Goal: Task Accomplishment & Management: Use online tool/utility

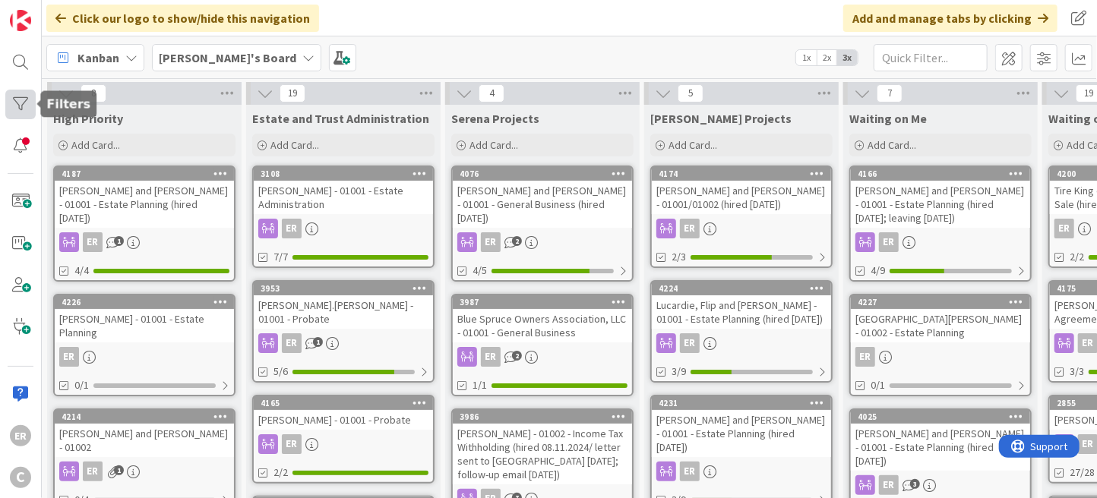
click at [22, 108] on div at bounding box center [20, 105] width 30 height 30
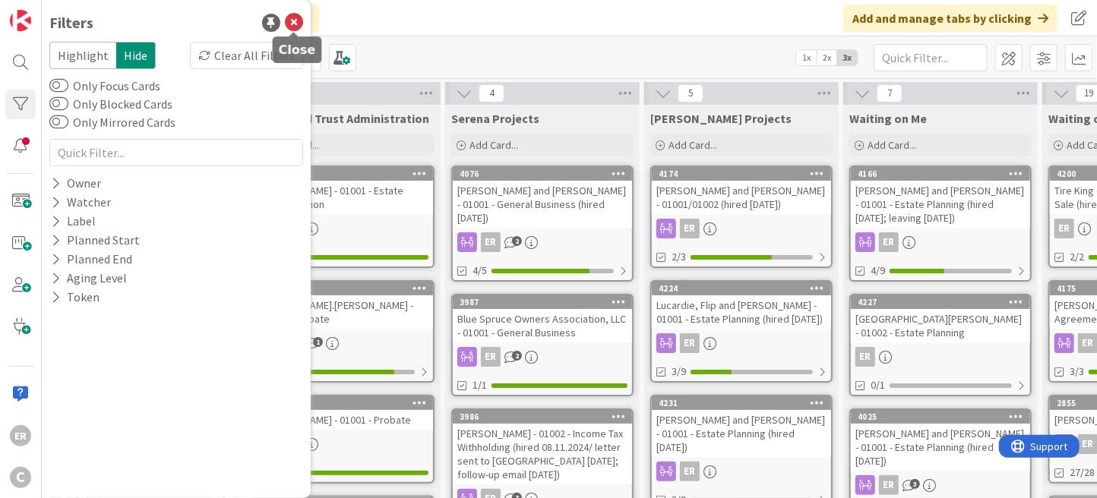
click at [294, 21] on icon at bounding box center [294, 23] width 18 height 18
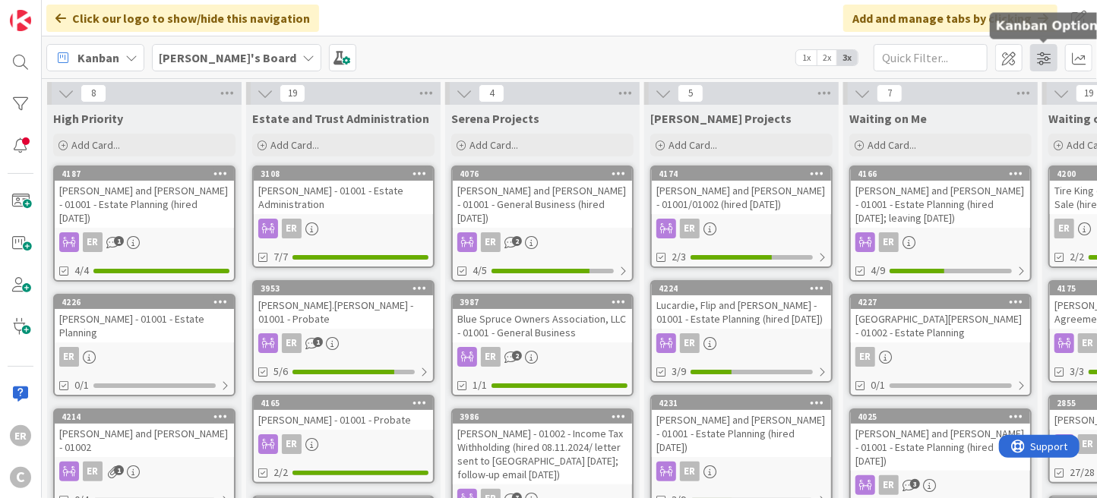
click at [1047, 60] on span at bounding box center [1043, 57] width 27 height 27
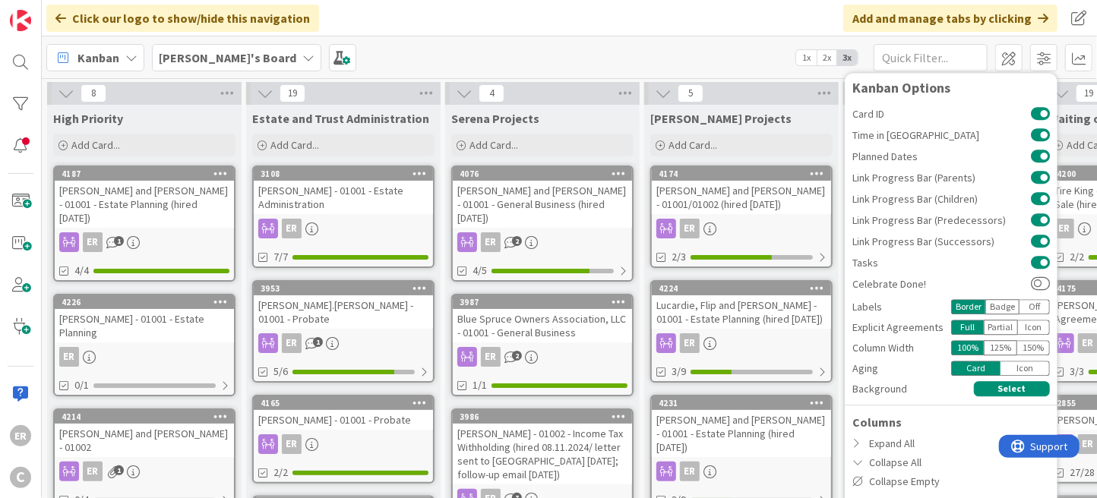
click at [751, 36] on div "Kanban [PERSON_NAME]'s Board 1x 2x 3x Kanban Options Card ID Time in Column Pla…" at bounding box center [569, 57] width 1055 height 42
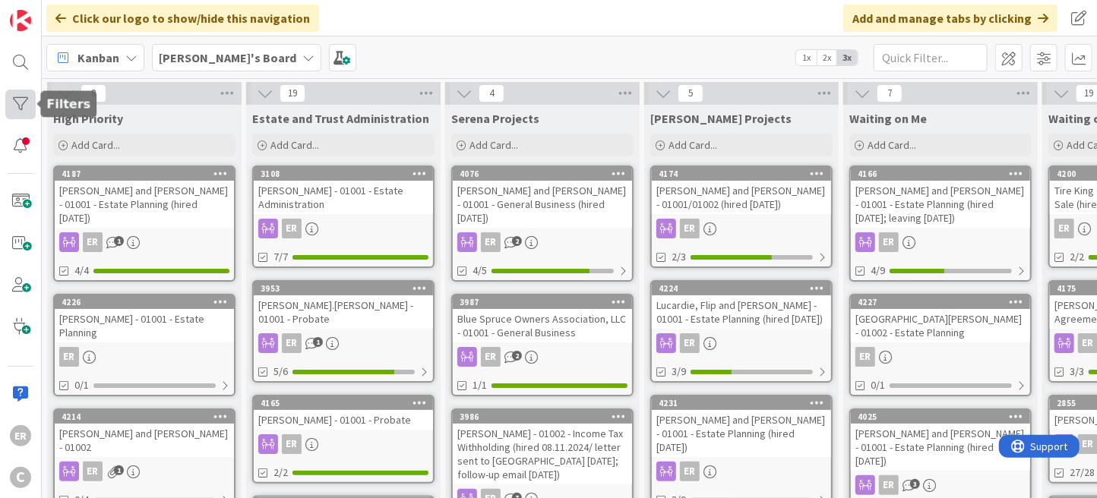
click at [21, 100] on div at bounding box center [20, 105] width 30 height 30
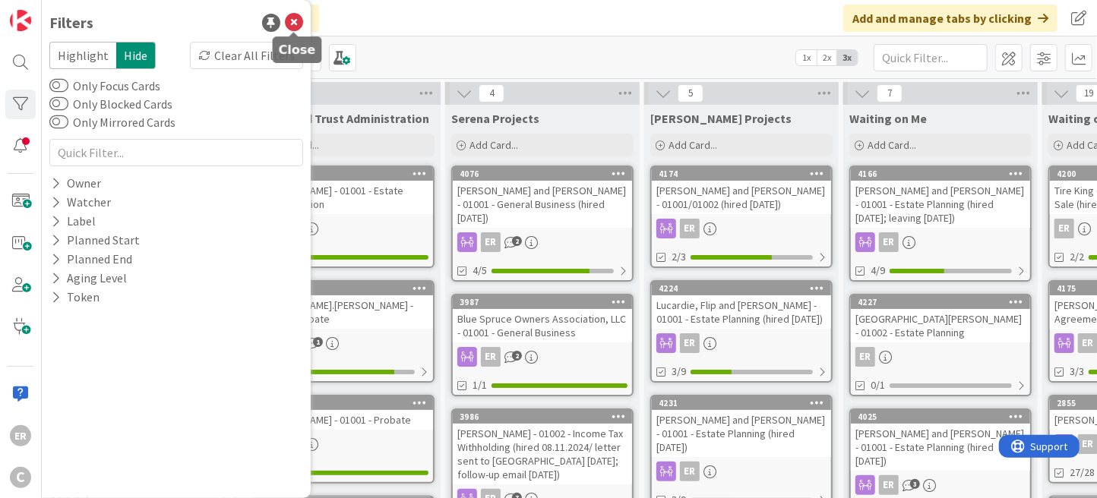
click at [294, 20] on icon at bounding box center [294, 23] width 18 height 18
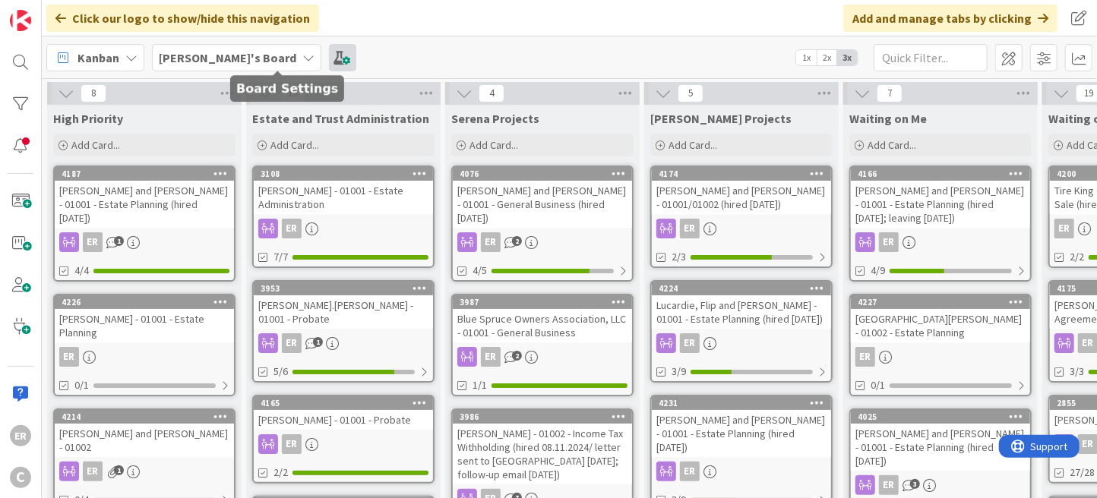
click at [329, 55] on span at bounding box center [342, 57] width 27 height 27
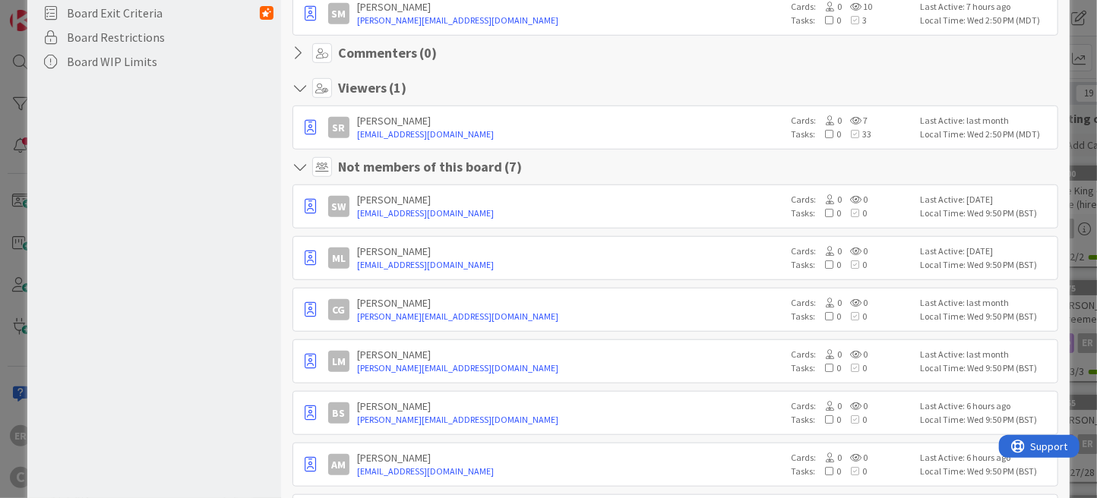
scroll to position [584, 0]
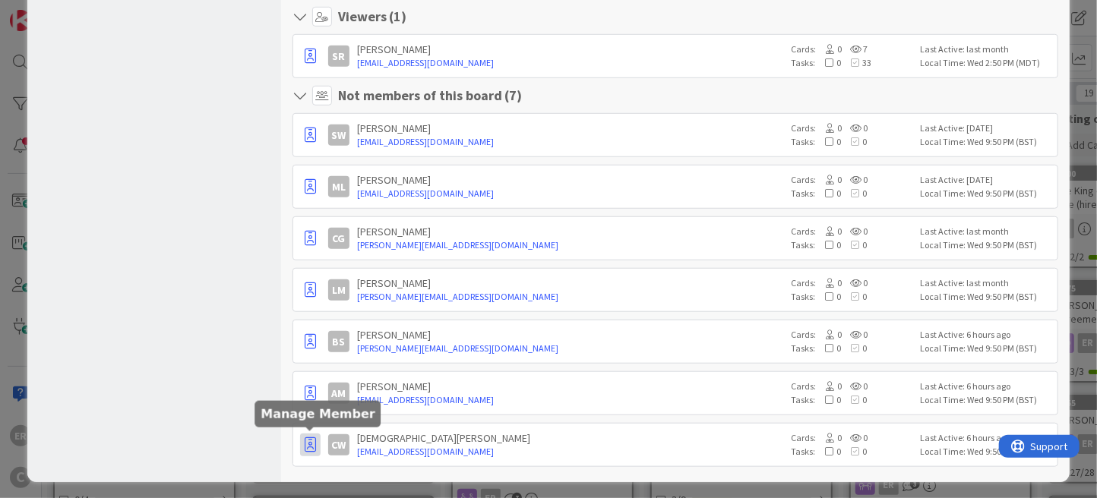
click at [309, 444] on icon "button" at bounding box center [310, 445] width 11 height 15
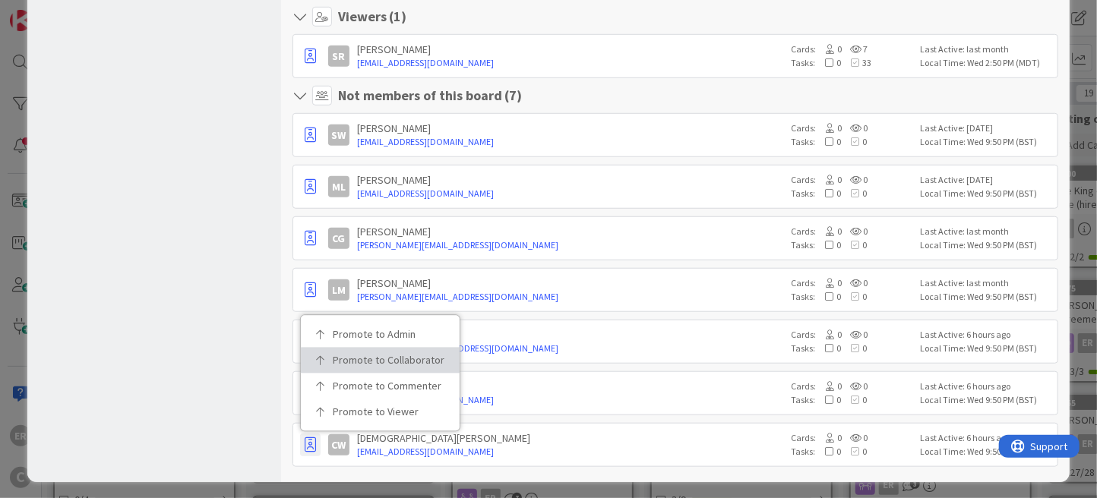
click at [363, 357] on p "Promote to Collaborator" at bounding box center [386, 361] width 106 height 11
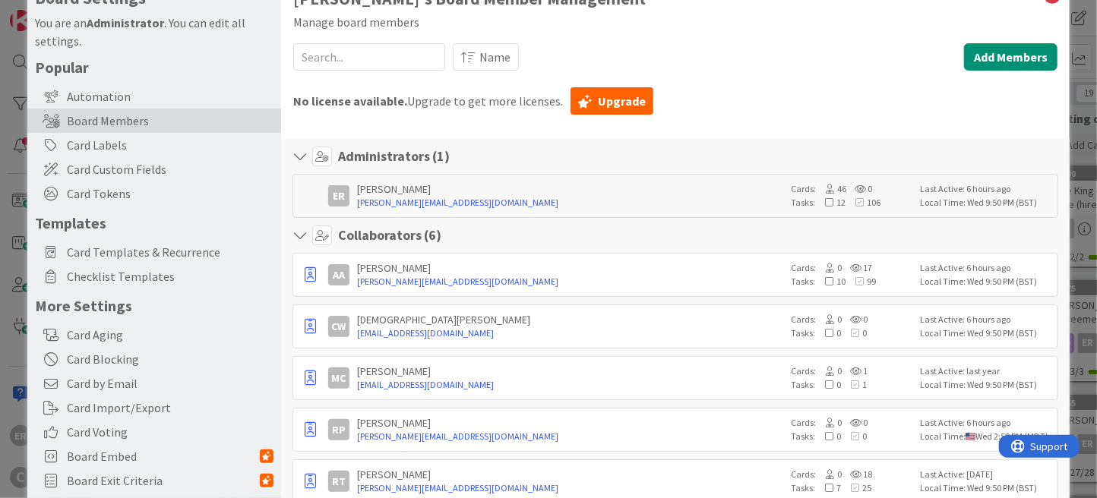
scroll to position [0, 0]
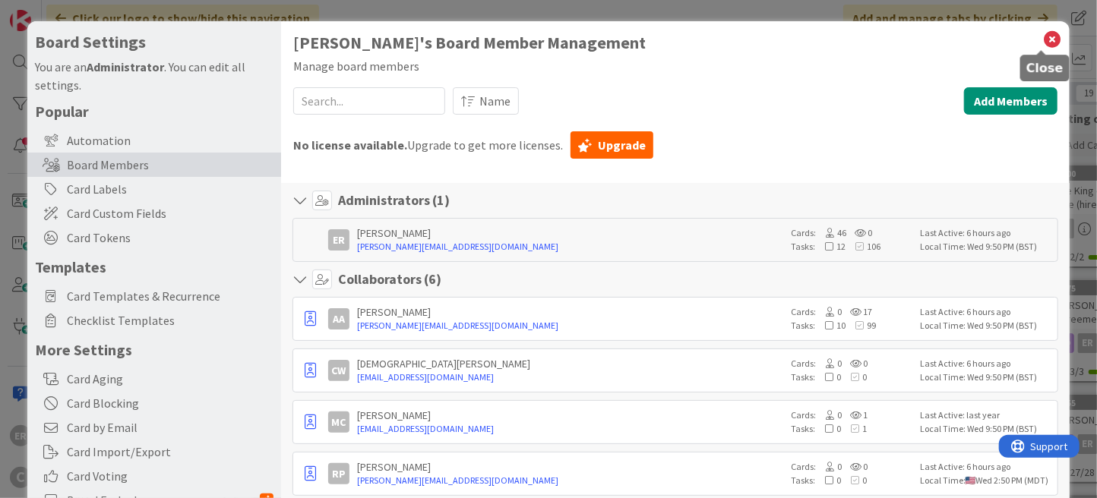
click at [1042, 43] on icon at bounding box center [1052, 39] width 20 height 21
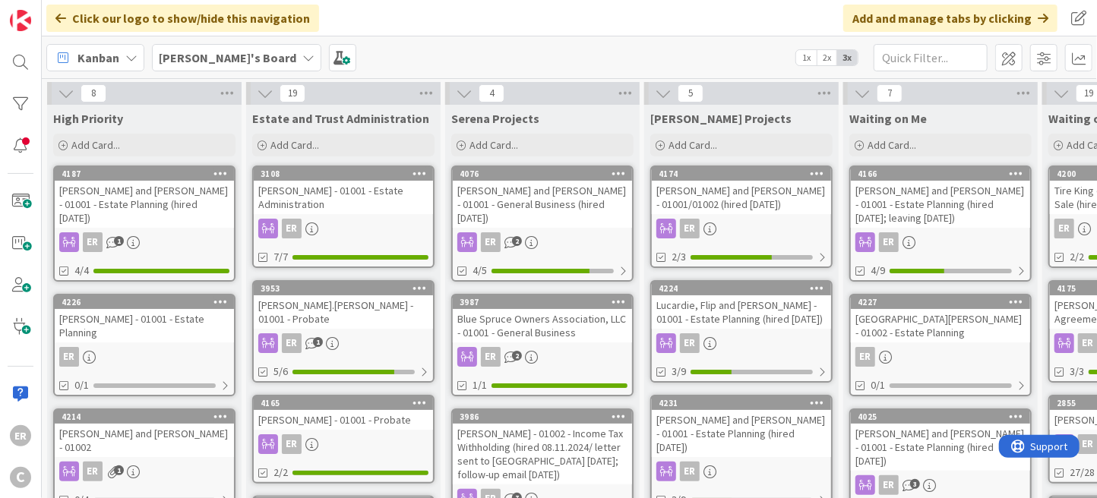
click at [946, 195] on div "[PERSON_NAME] and [PERSON_NAME] - 01001 - Estate Planning (hired [DATE]; leavin…" at bounding box center [940, 204] width 179 height 47
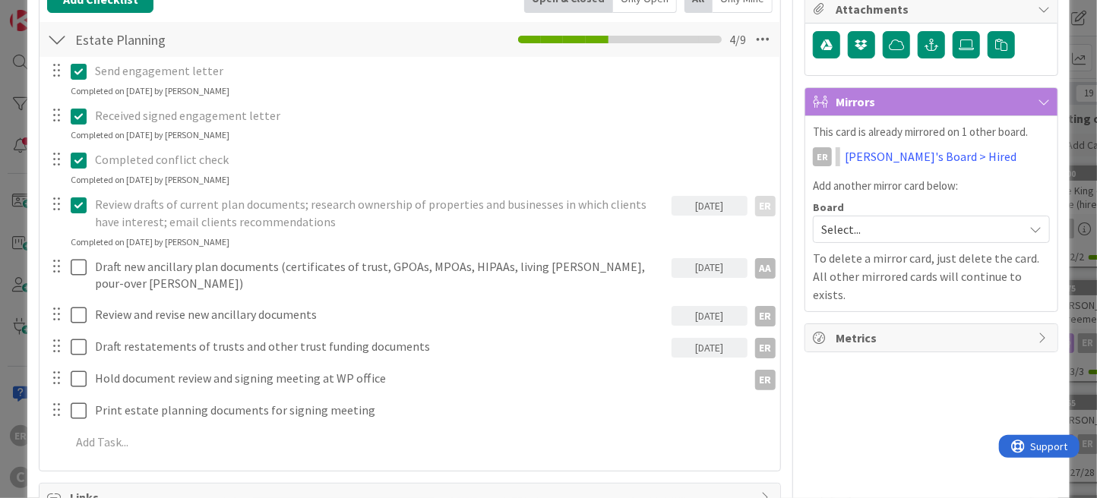
scroll to position [152, 0]
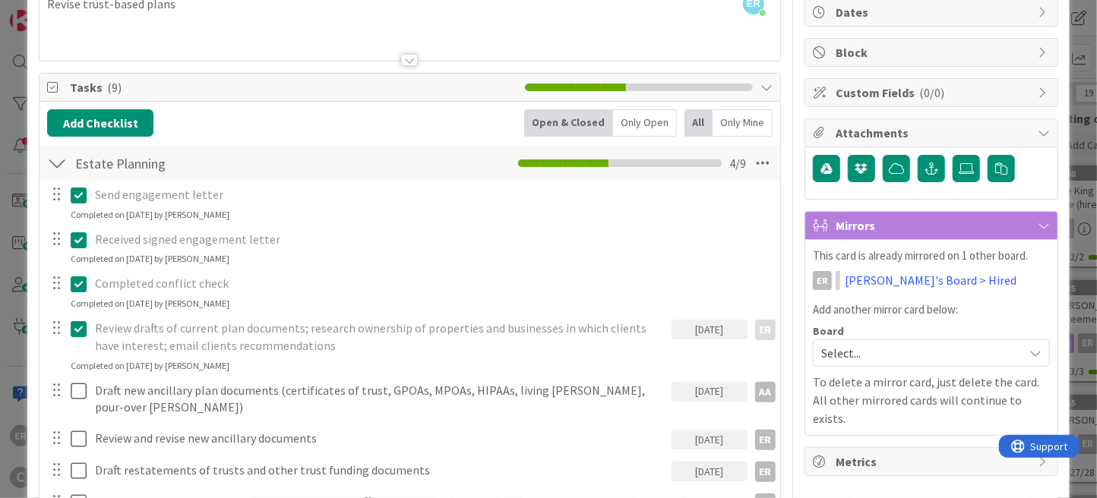
click at [874, 354] on span "Select..." at bounding box center [918, 353] width 195 height 21
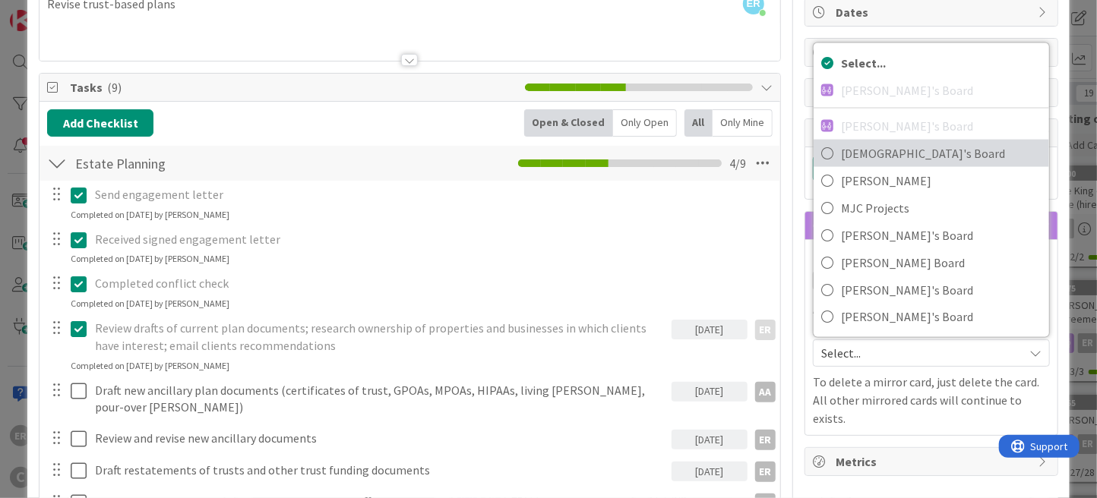
click at [872, 159] on span "[DEMOGRAPHIC_DATA]'s Board" at bounding box center [941, 153] width 201 height 23
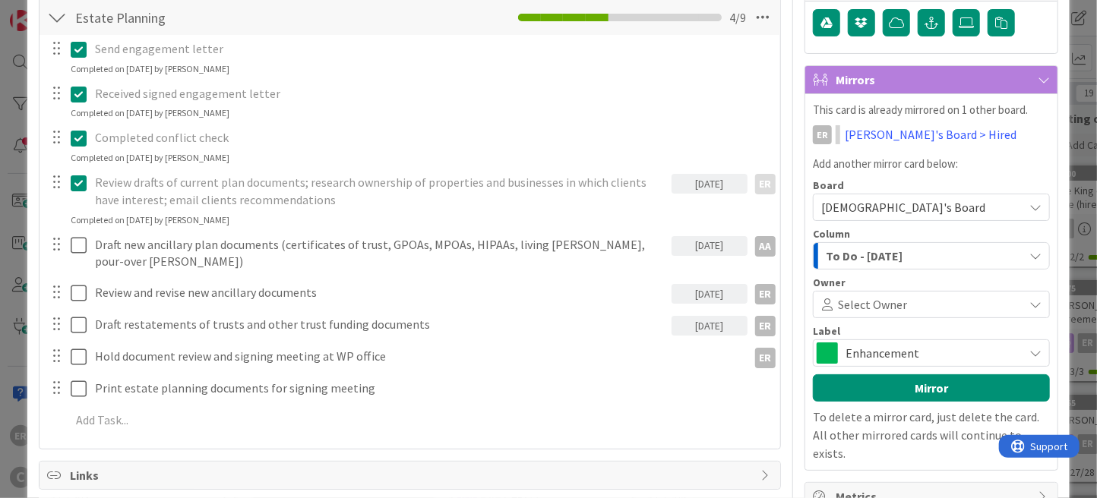
scroll to position [304, 0]
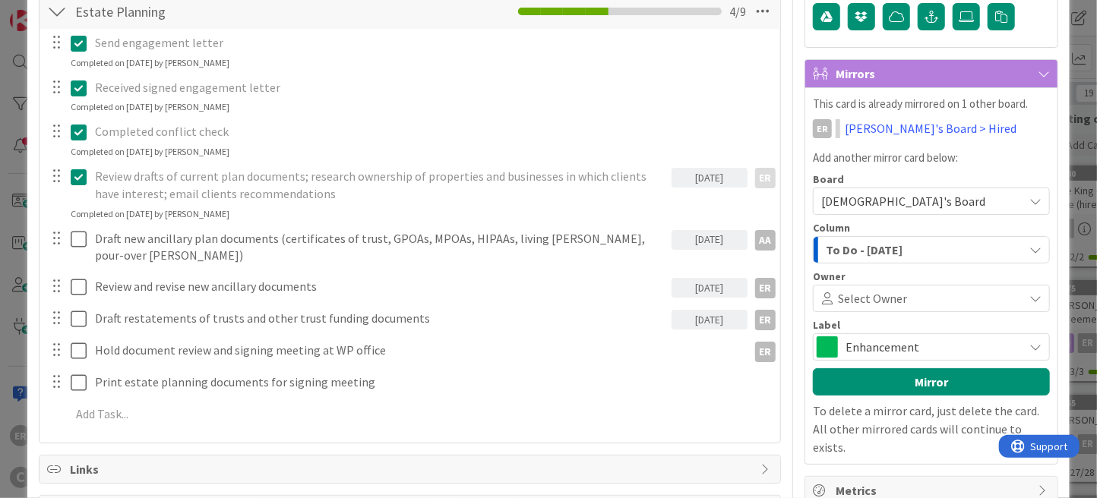
click at [884, 258] on div "To Do - [DATE]" at bounding box center [922, 250] width 201 height 24
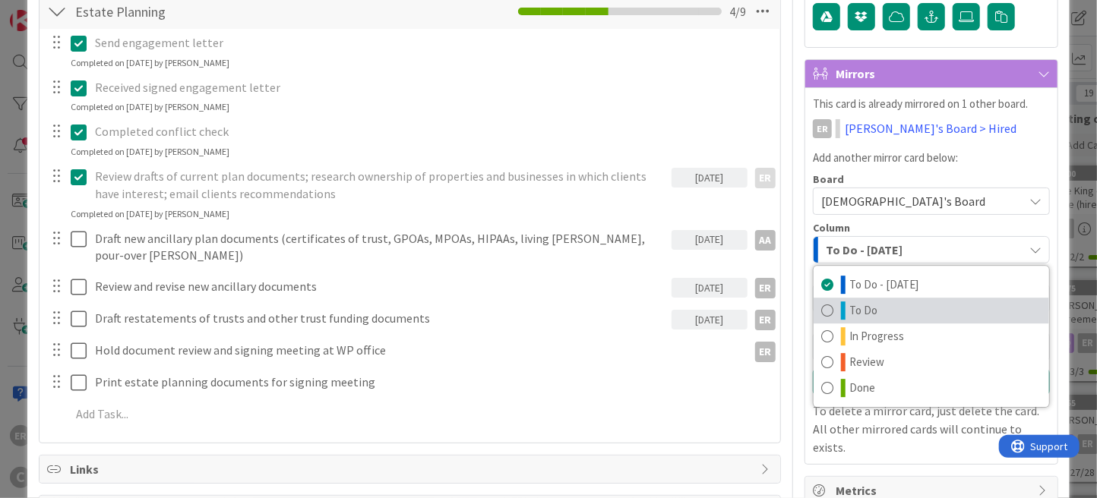
click at [881, 311] on link "To Do" at bounding box center [932, 311] width 236 height 26
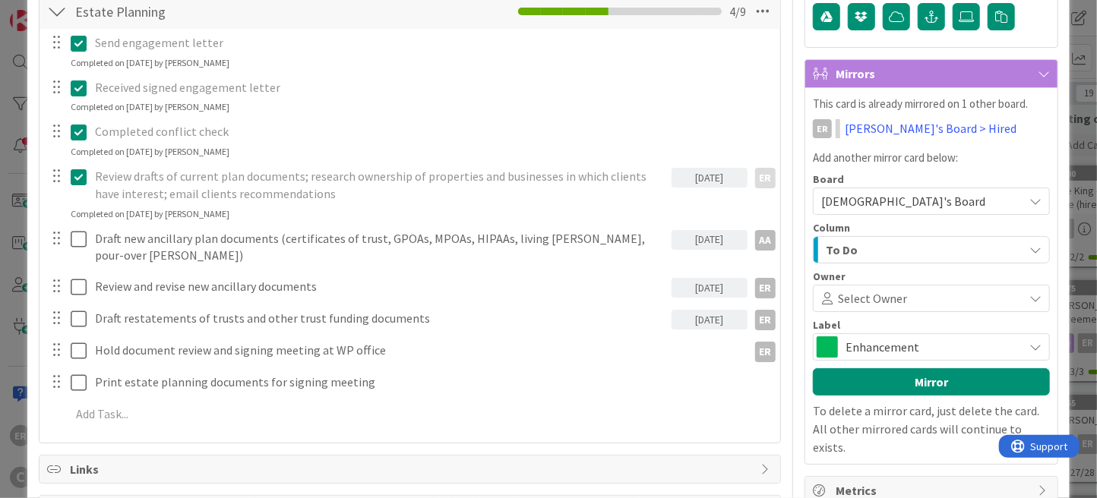
click at [873, 302] on span "Select Owner" at bounding box center [872, 298] width 69 height 18
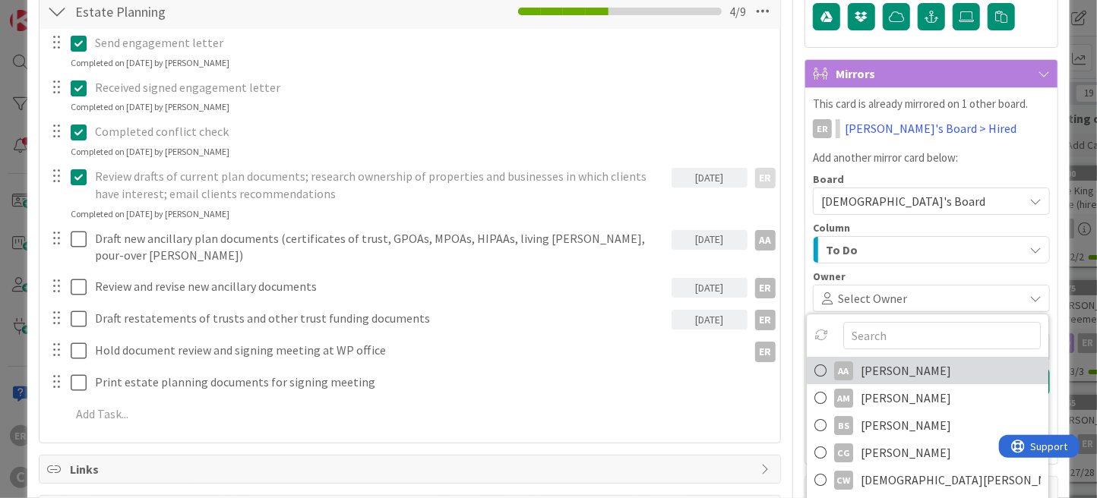
scroll to position [25, 0]
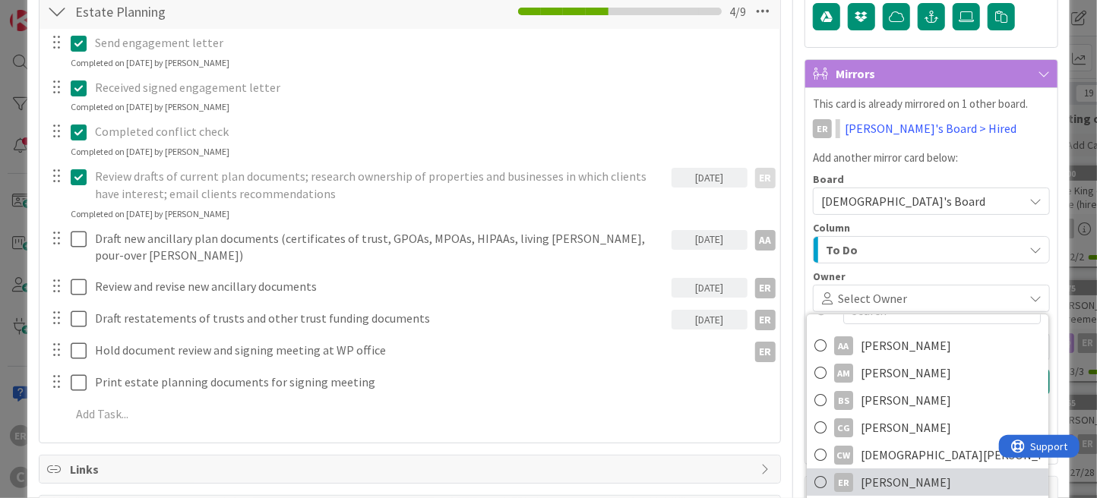
click at [916, 474] on link "ER [PERSON_NAME]" at bounding box center [928, 482] width 242 height 27
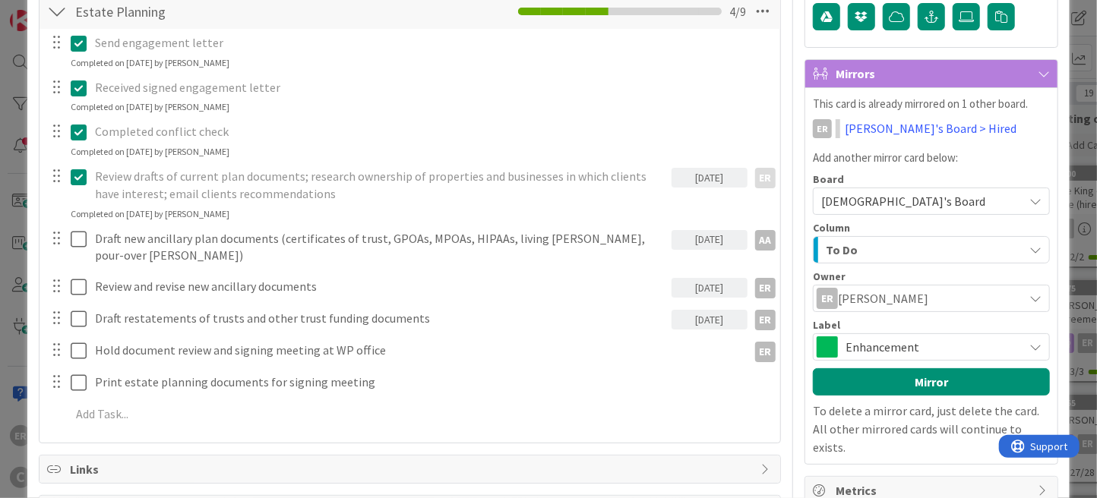
click at [861, 349] on span "Enhancement" at bounding box center [931, 347] width 170 height 21
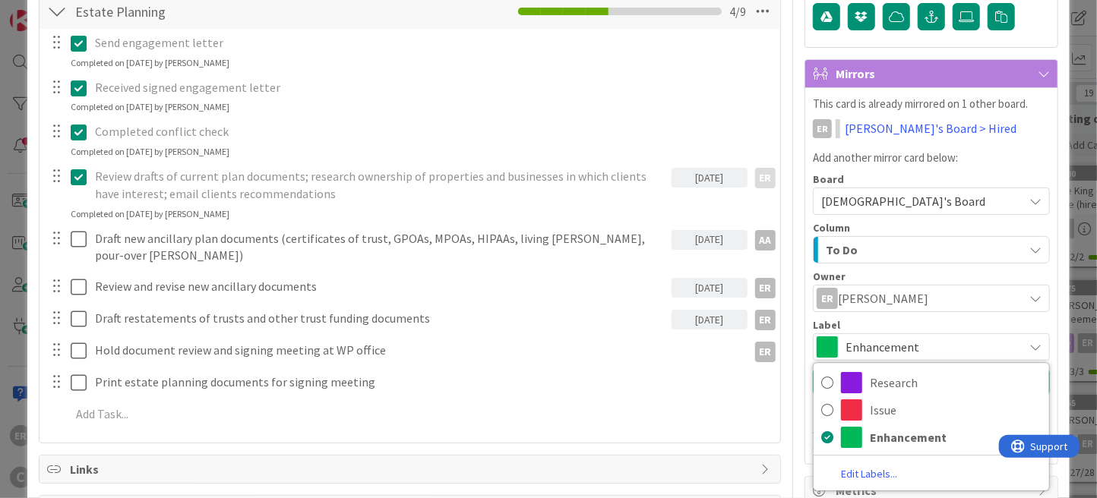
click at [932, 49] on div "ER Owner AA default Dates Block Custom Fields ( 0/0 ) Attachments Mirrors This …" at bounding box center [932, 181] width 254 height 852
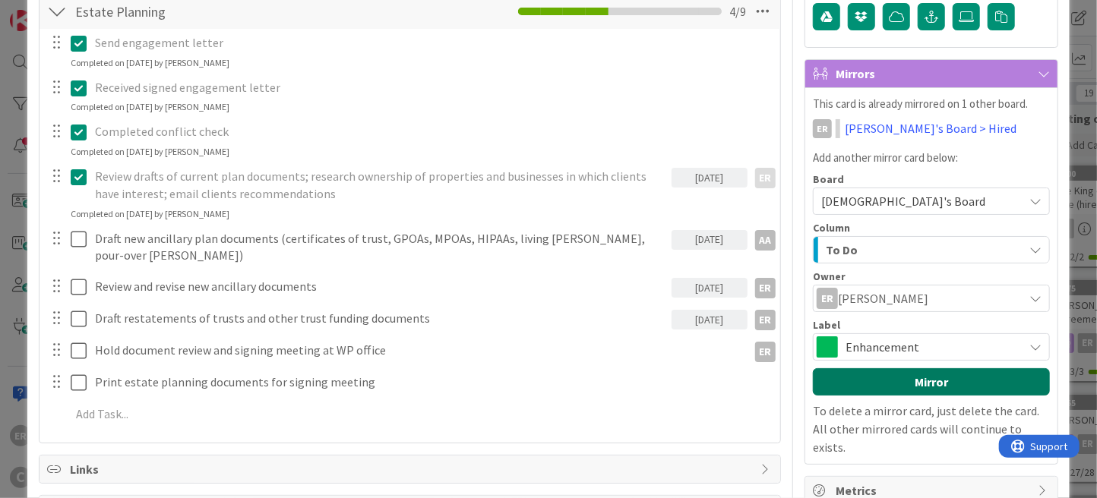
click at [919, 386] on button "Mirror" at bounding box center [931, 381] width 237 height 27
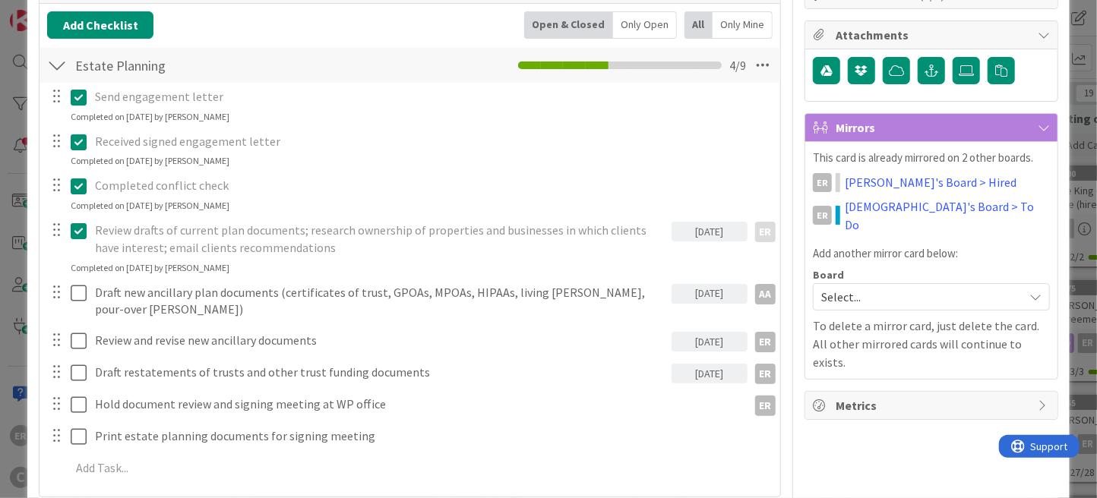
scroll to position [304, 0]
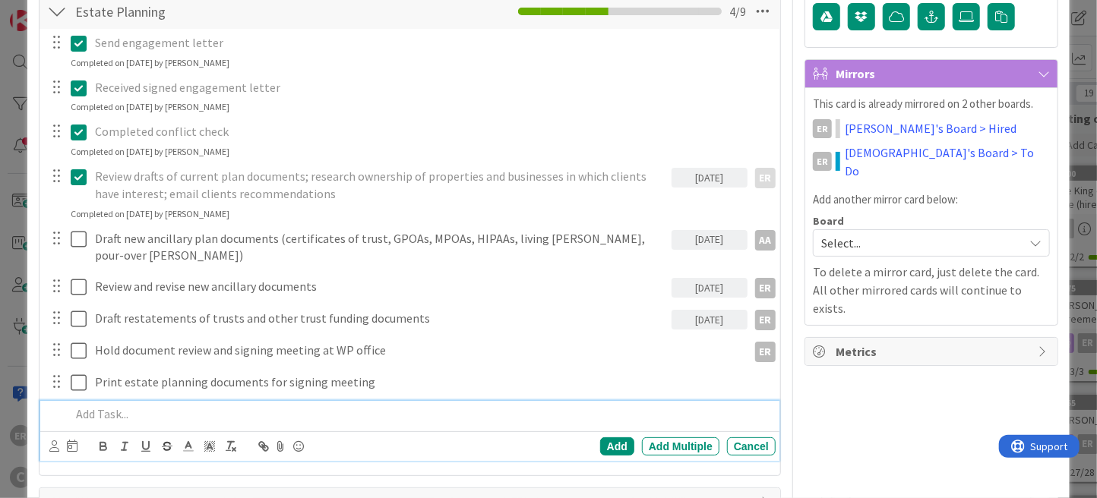
click at [153, 406] on p at bounding box center [420, 414] width 699 height 17
click at [55, 441] on icon at bounding box center [54, 446] width 10 height 11
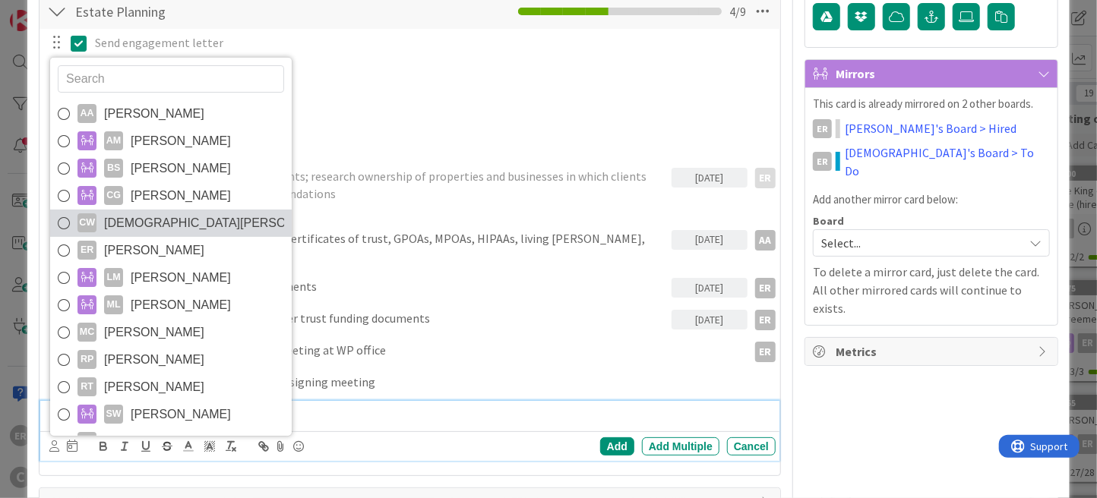
click at [160, 212] on span "[DEMOGRAPHIC_DATA][PERSON_NAME]" at bounding box center [194, 223] width 180 height 23
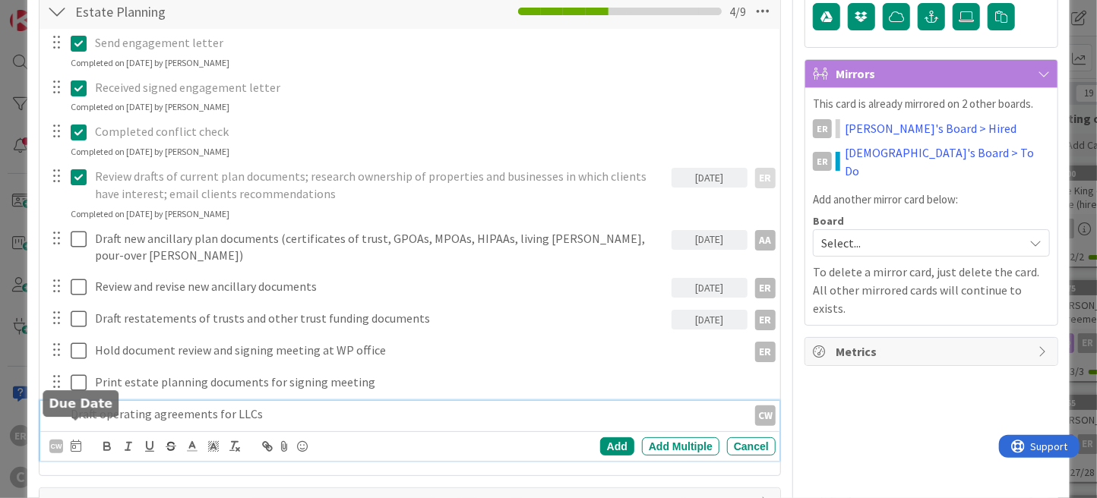
click at [74, 440] on icon at bounding box center [76, 446] width 11 height 12
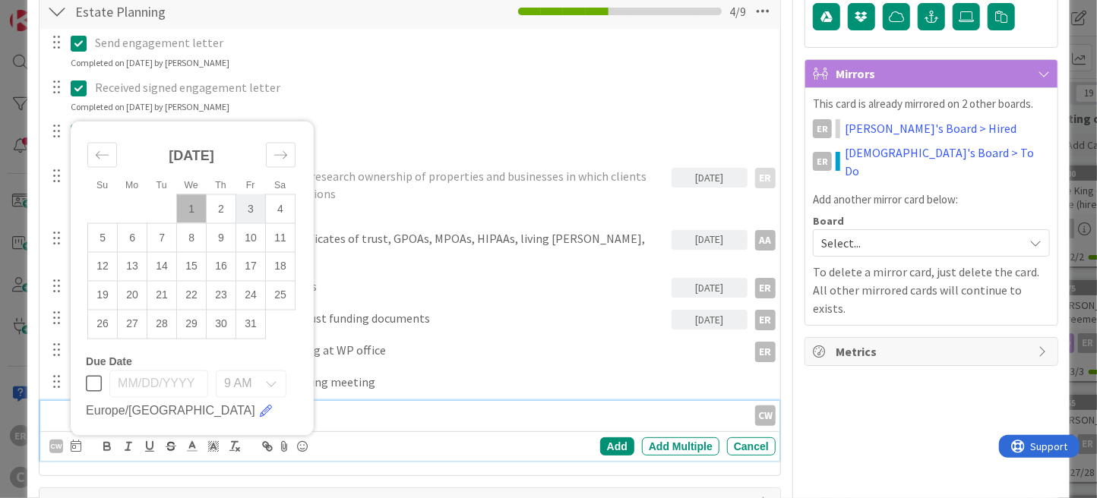
click at [247, 195] on td "3" at bounding box center [251, 209] width 30 height 29
type input "[DATE]"
click at [612, 438] on div "Add" at bounding box center [617, 447] width 34 height 18
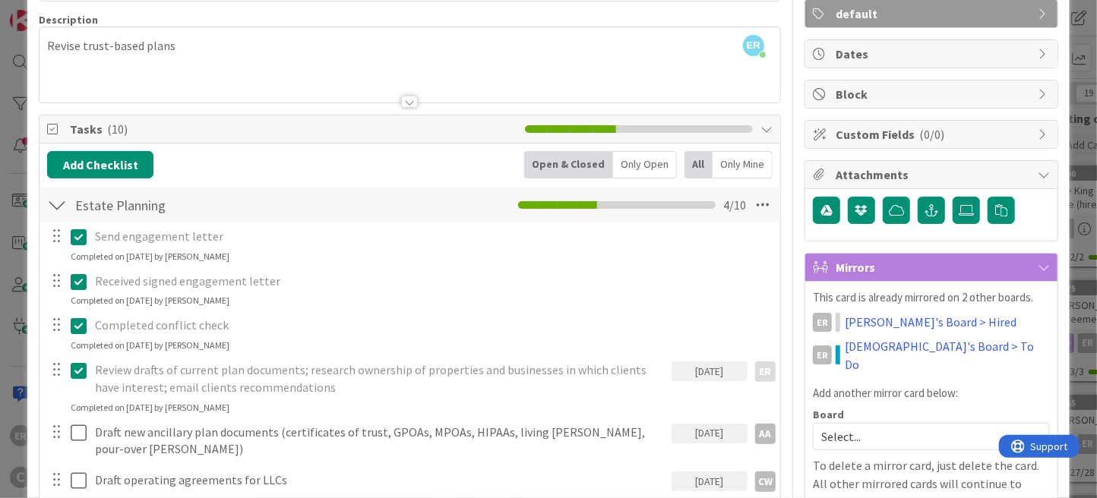
scroll to position [0, 0]
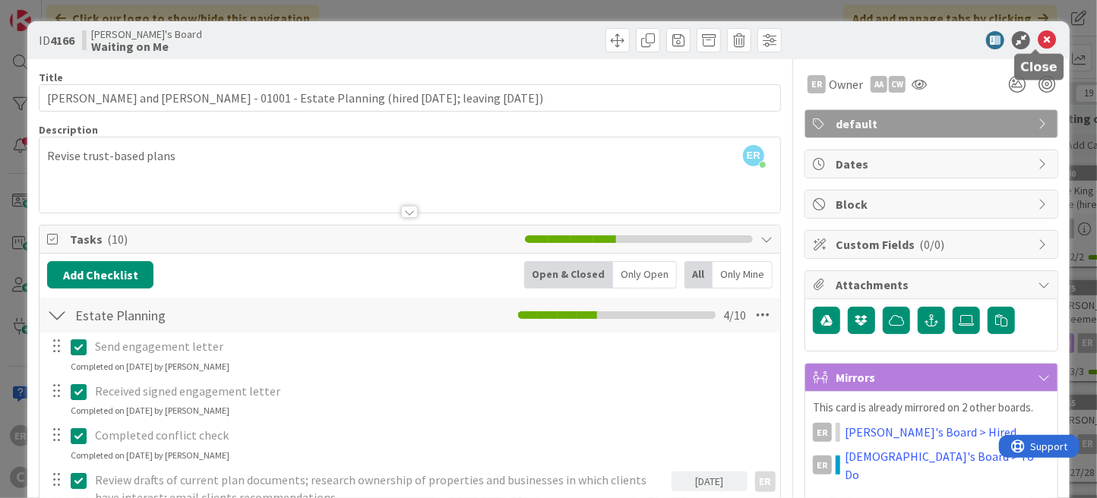
click at [1038, 42] on icon at bounding box center [1047, 40] width 18 height 18
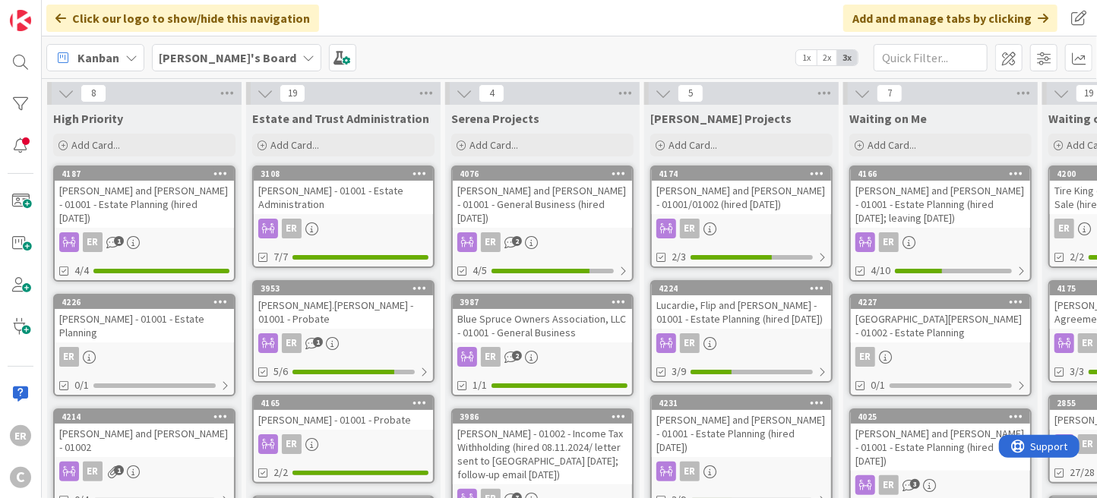
click at [941, 203] on div "[PERSON_NAME] and [PERSON_NAME] - 01001 - Estate Planning (hired [DATE]; leavin…" at bounding box center [940, 204] width 179 height 47
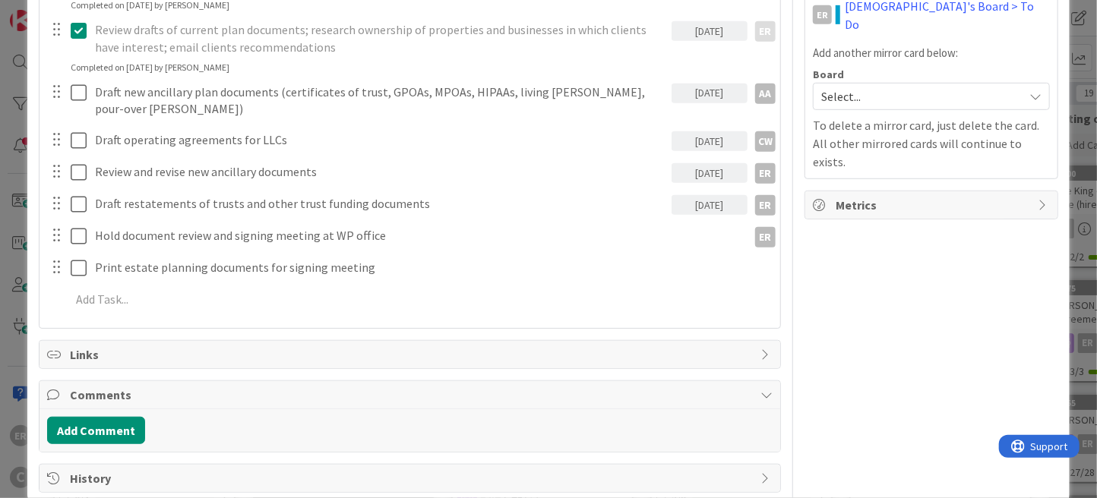
scroll to position [458, 0]
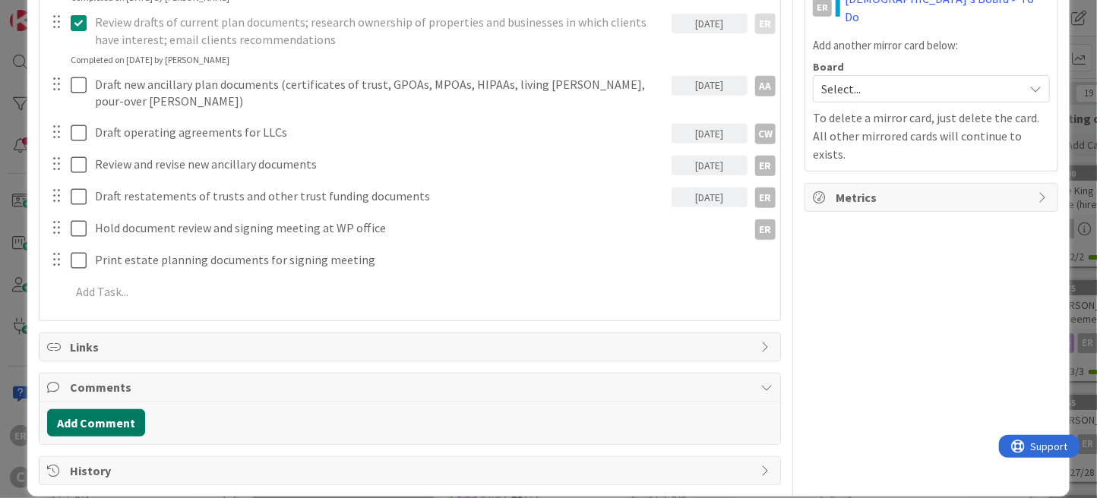
click at [118, 410] on button "Add Comment" at bounding box center [96, 423] width 98 height 27
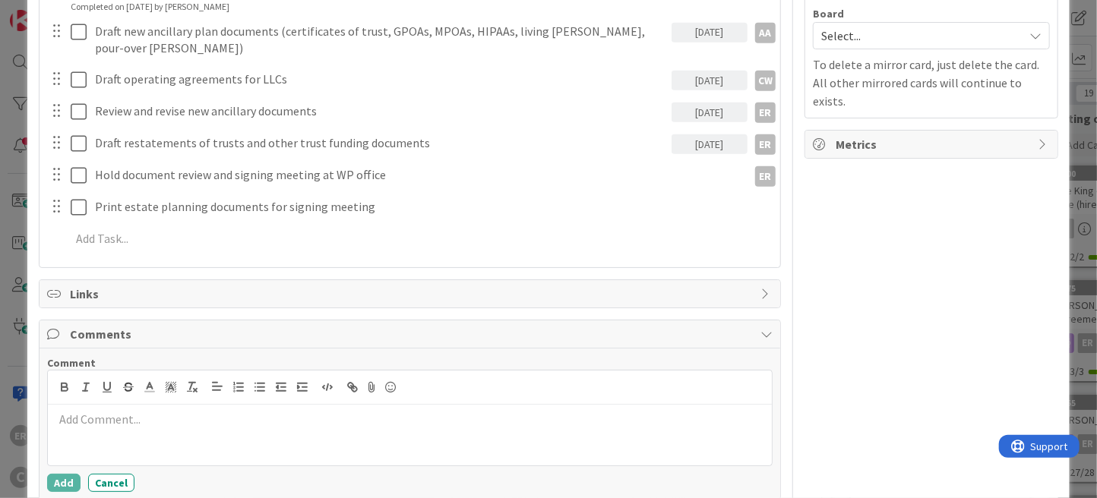
scroll to position [566, 0]
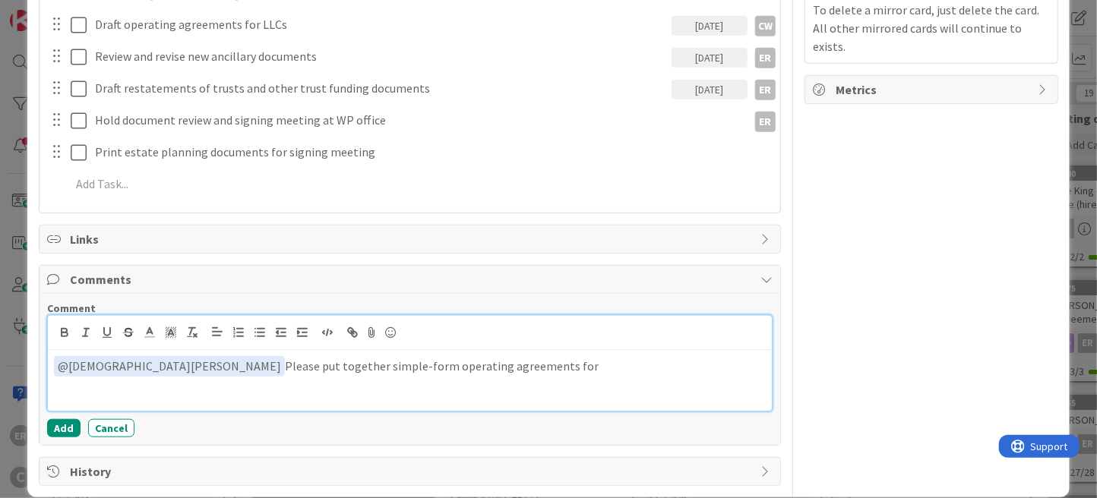
scroll to position [490, 0]
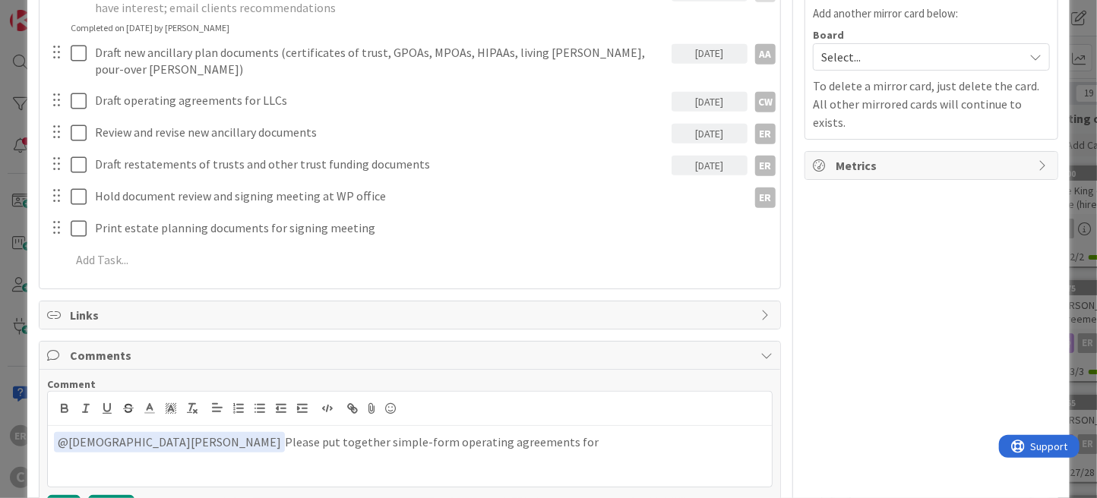
click at [106, 495] on button "Cancel" at bounding box center [111, 504] width 46 height 18
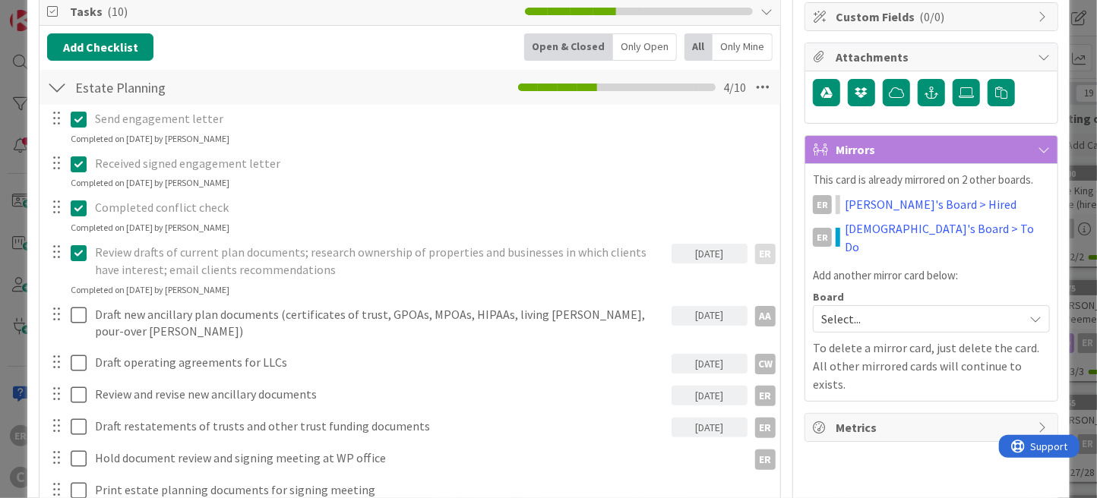
scroll to position [230, 0]
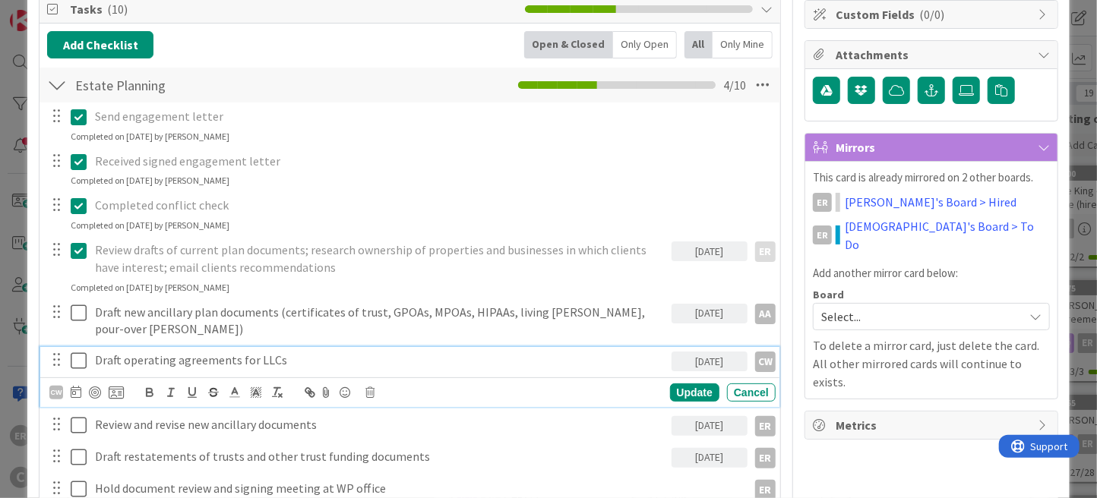
click at [277, 352] on p "Draft operating agreements for LLCs" at bounding box center [380, 360] width 570 height 17
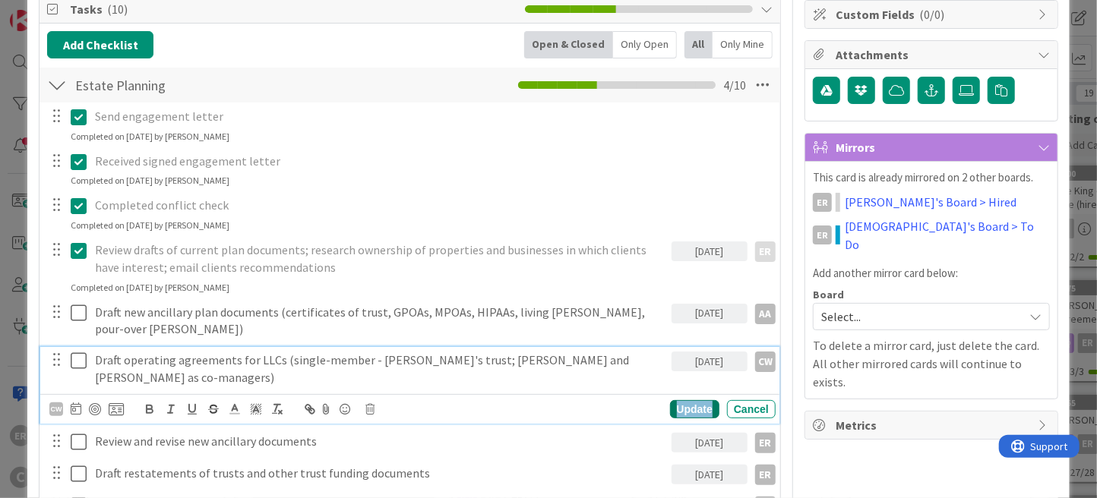
click at [676, 400] on div "Update" at bounding box center [694, 409] width 49 height 18
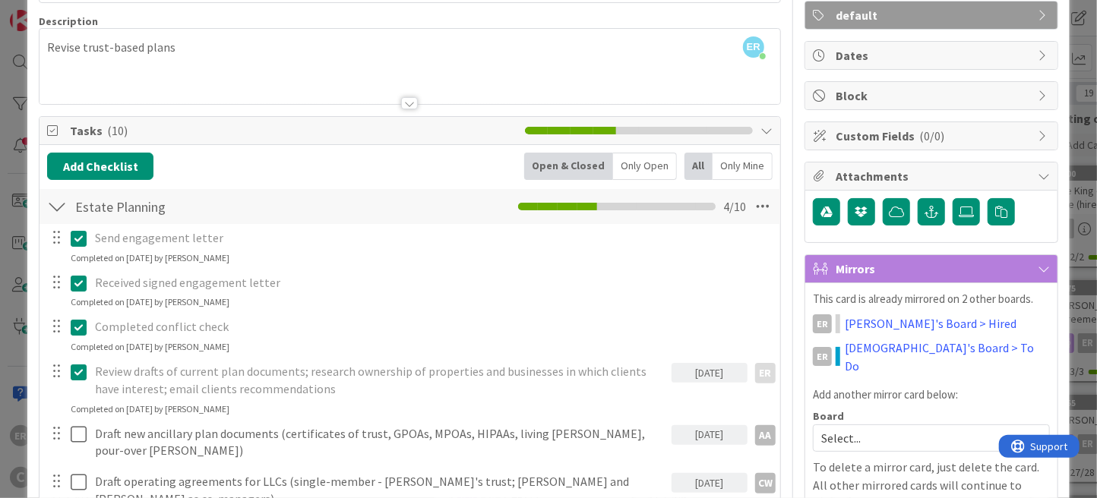
scroll to position [0, 0]
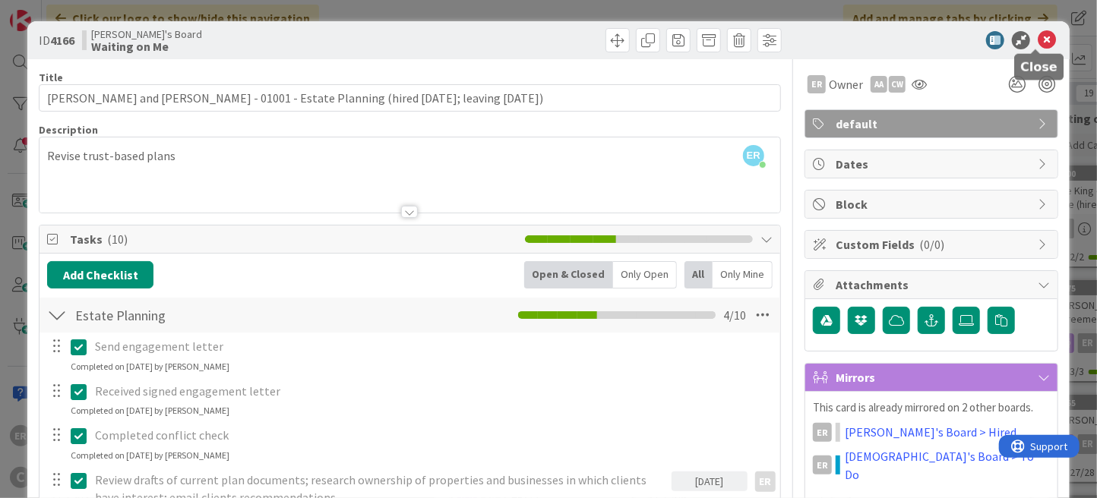
click at [1039, 39] on icon at bounding box center [1047, 40] width 18 height 18
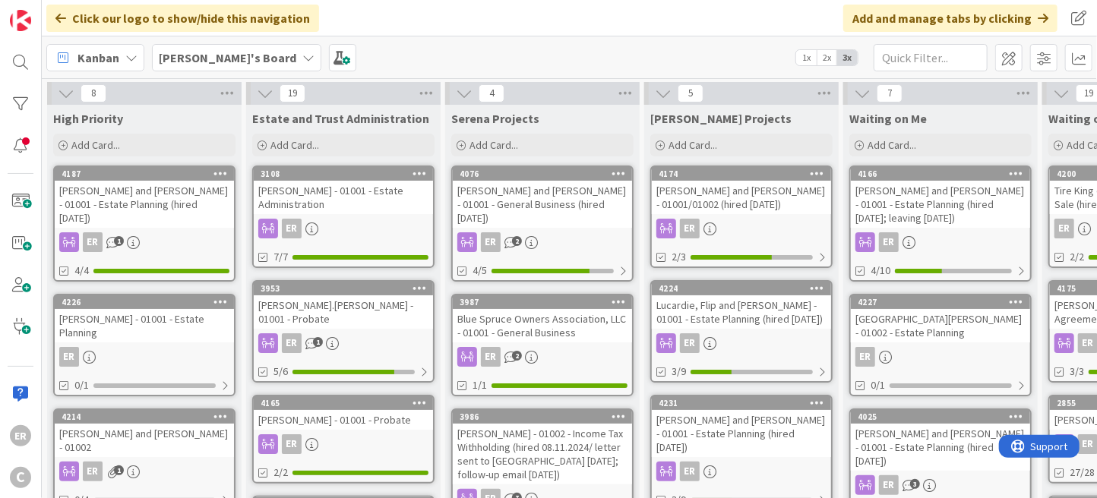
click at [941, 201] on div "[PERSON_NAME] and [PERSON_NAME] - 01001 - Estate Planning (hired [DATE]; leavin…" at bounding box center [940, 204] width 179 height 47
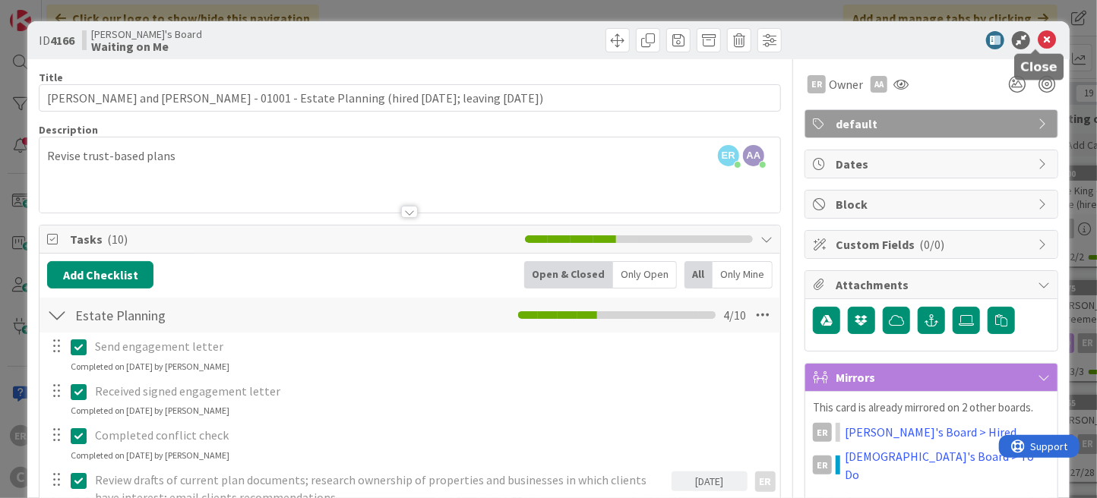
click at [1038, 42] on icon at bounding box center [1047, 40] width 18 height 18
